Goal: Transaction & Acquisition: Purchase product/service

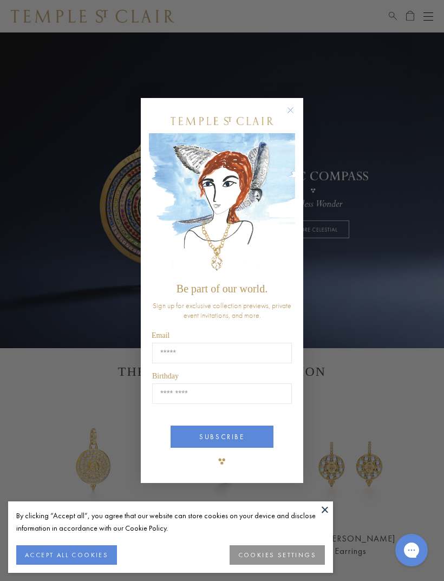
scroll to position [10, 0]
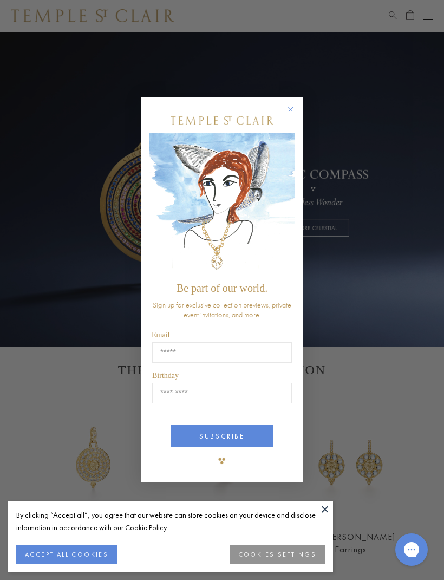
click at [293, 112] on circle "Close dialog" at bounding box center [290, 109] width 13 height 13
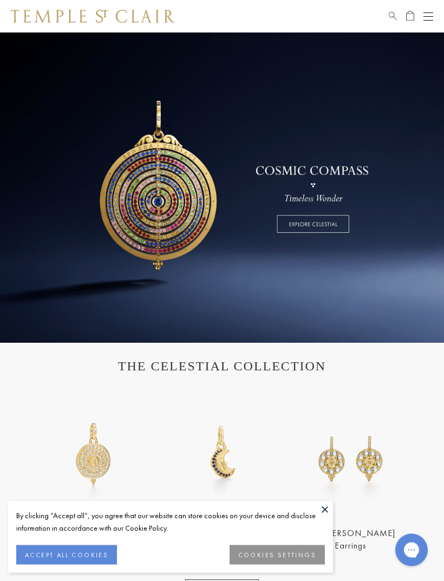
scroll to position [0, 0]
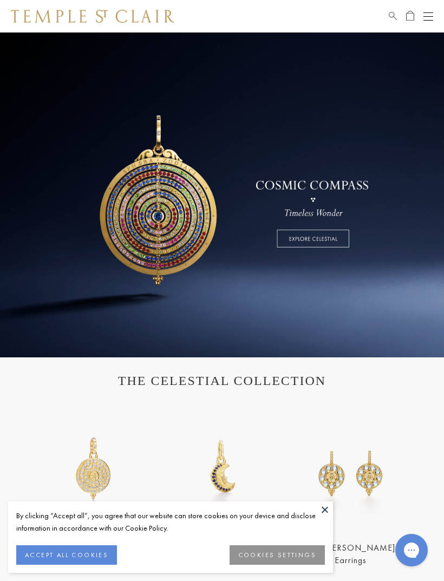
click at [429, 19] on button "Open navigation" at bounding box center [428, 16] width 10 height 13
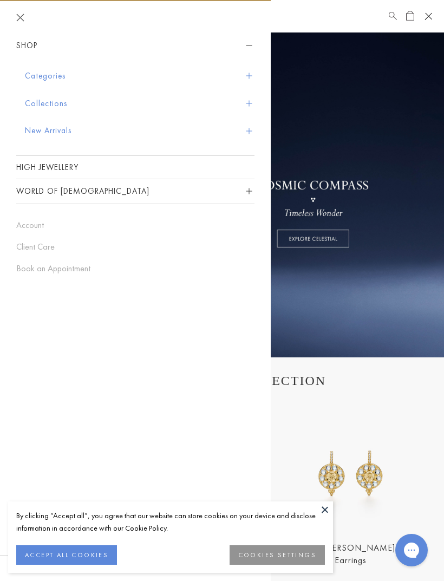
click at [57, 81] on button "Categories" at bounding box center [139, 76] width 229 height 28
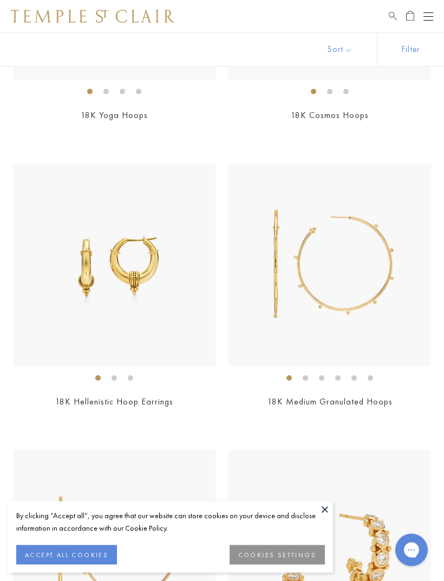
scroll to position [4584, 0]
click at [330, 264] on img at bounding box center [329, 264] width 202 height 202
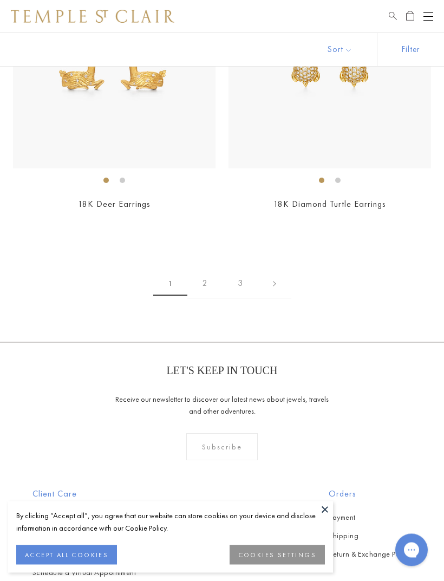
scroll to position [6499, 0]
click at [206, 272] on link "2" at bounding box center [204, 283] width 35 height 30
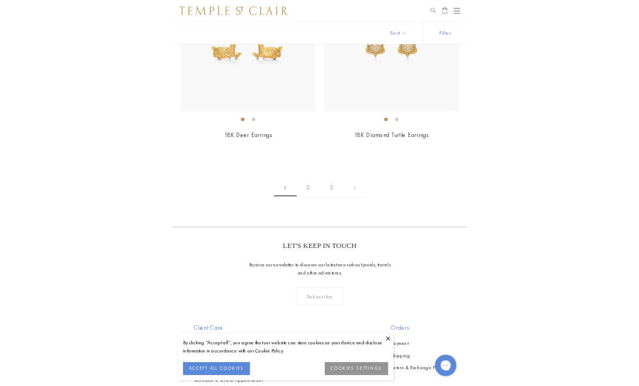
scroll to position [4765, 0]
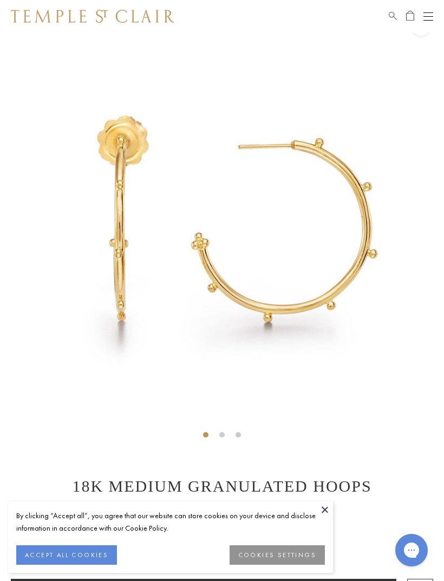
scroll to position [32, 0]
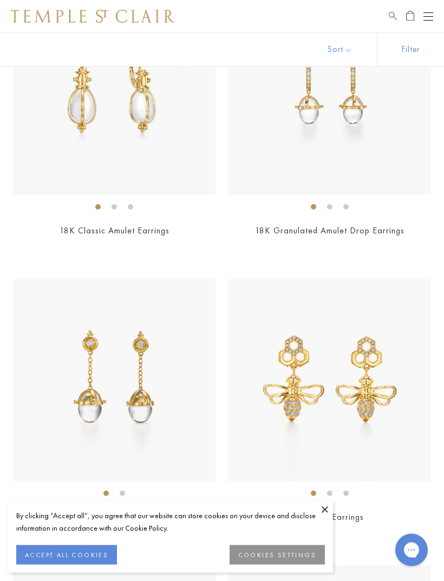
scroll to position [2776, 0]
click at [144, 114] on img at bounding box center [114, 93] width 202 height 202
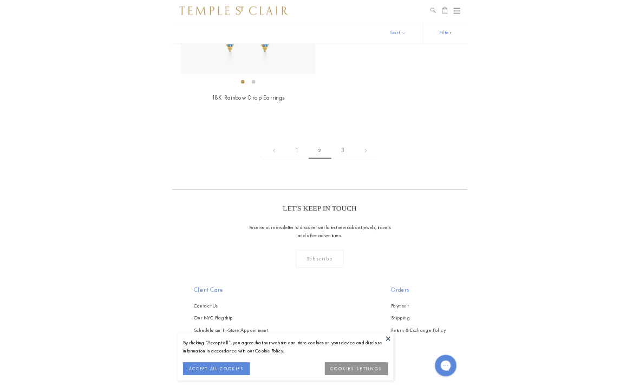
scroll to position [3920, 0]
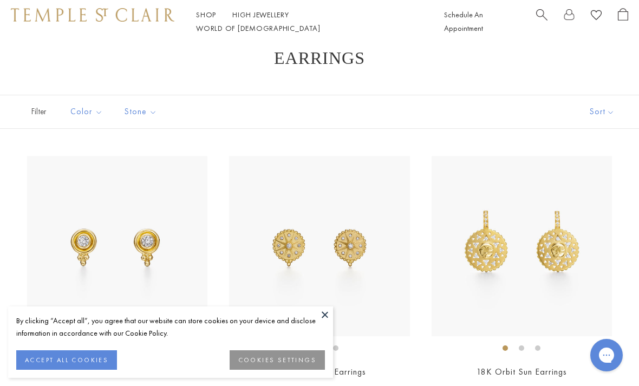
scroll to position [23, 0]
